Goal: Navigation & Orientation: Understand site structure

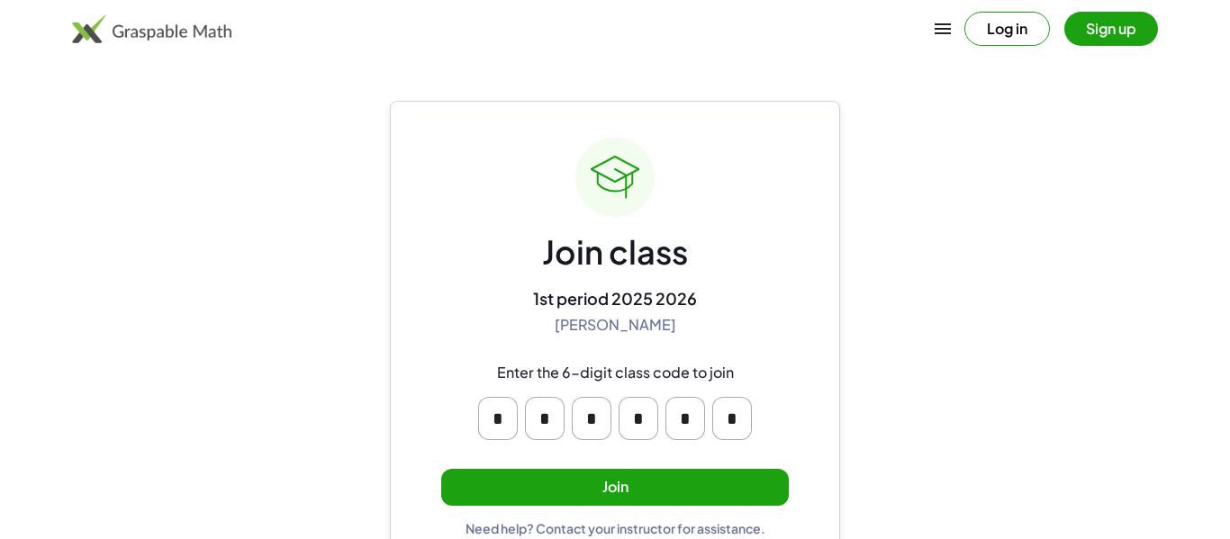
click at [581, 476] on button "Join" at bounding box center [615, 487] width 348 height 37
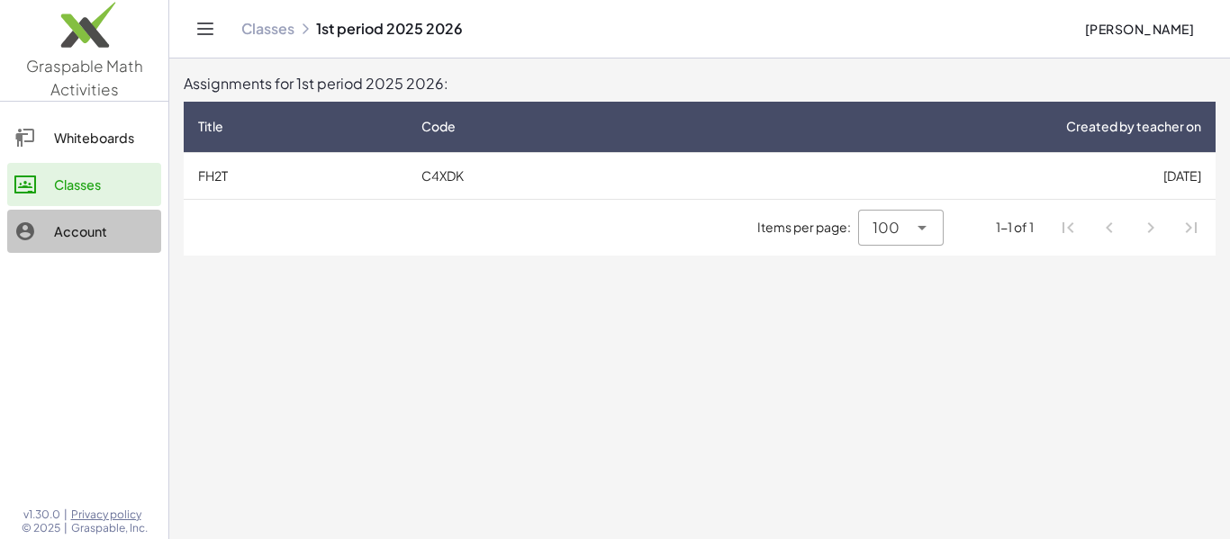
click at [97, 215] on link "Account" at bounding box center [84, 231] width 154 height 43
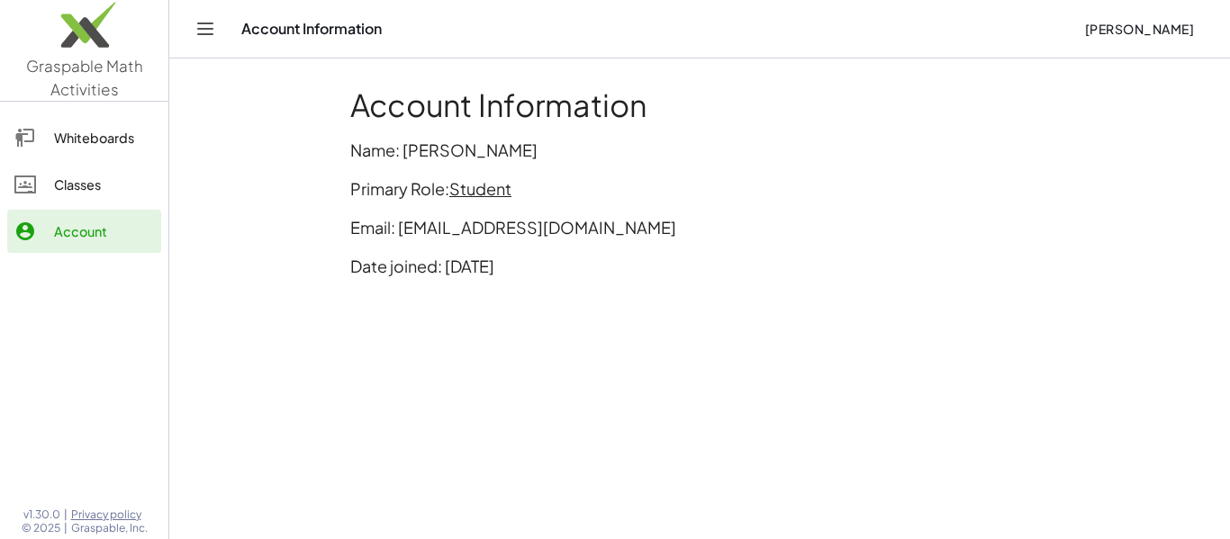
click at [43, 181] on div at bounding box center [34, 185] width 40 height 22
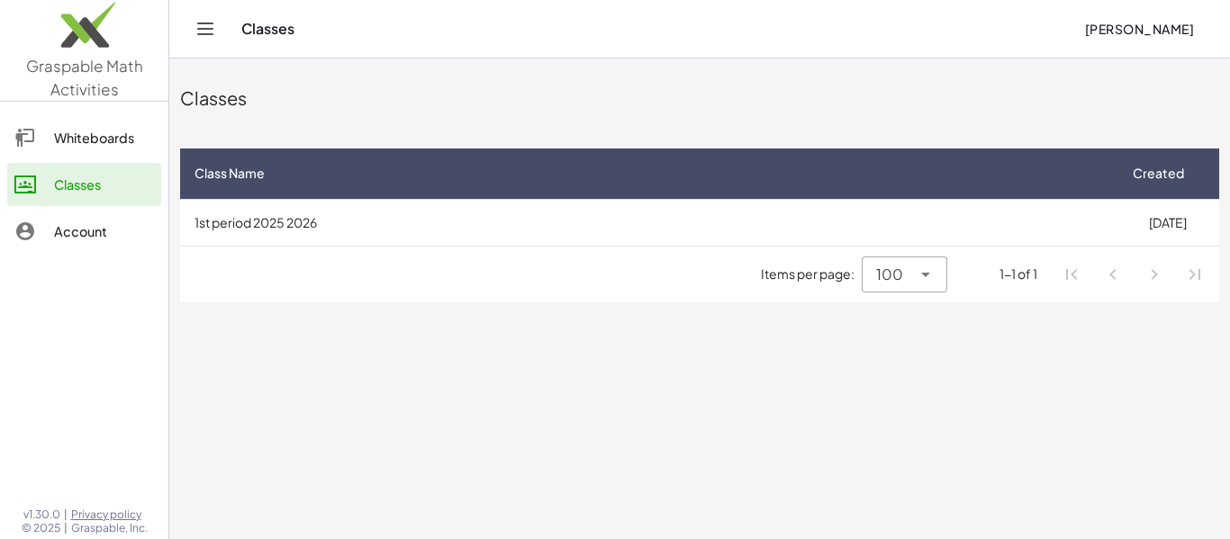
click at [43, 157] on link "Whiteboards" at bounding box center [84, 137] width 154 height 43
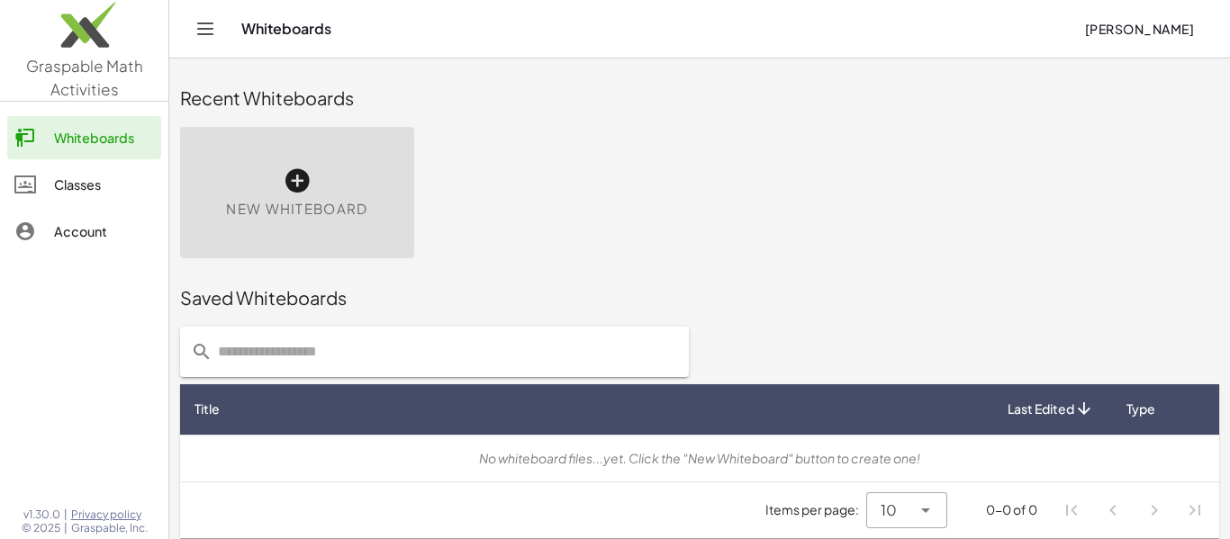
scroll to position [10, 0]
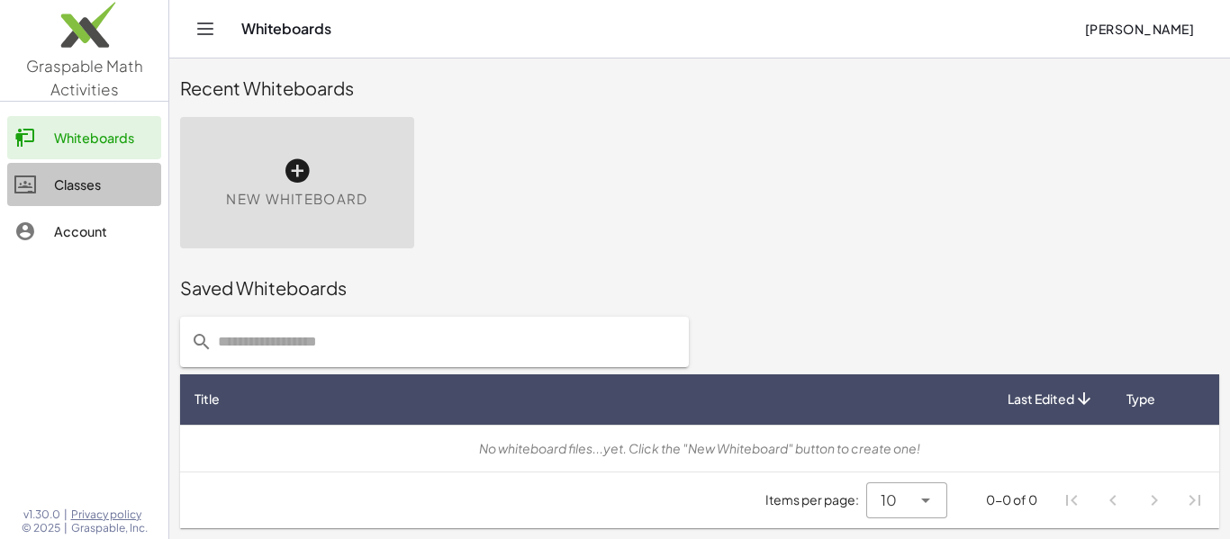
click at [70, 201] on link "Classes" at bounding box center [84, 184] width 154 height 43
